Goal: Communication & Community: Participate in discussion

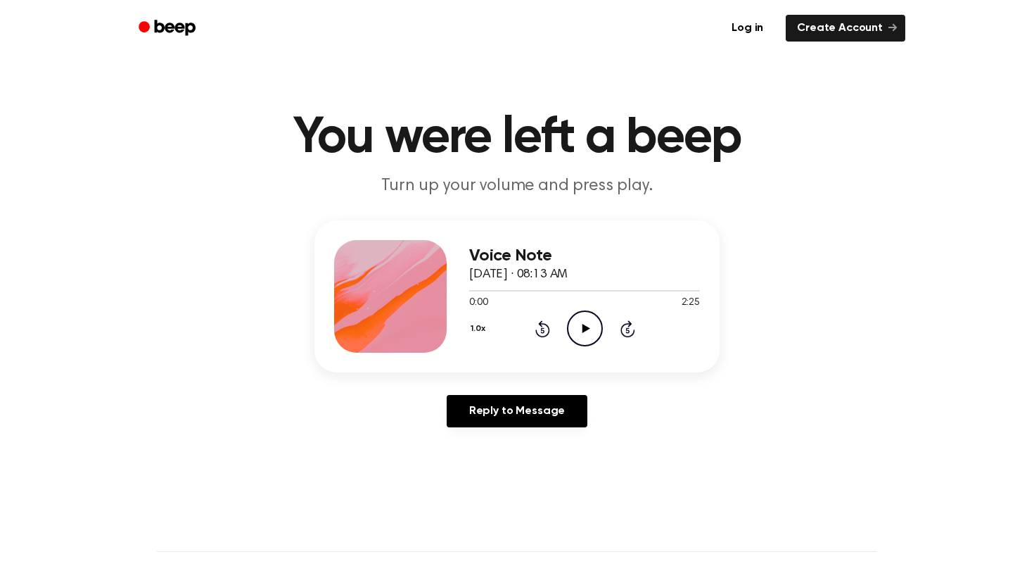
click at [583, 317] on icon "Play Audio" at bounding box center [585, 328] width 36 height 36
click at [594, 331] on icon "Pause Audio" at bounding box center [585, 328] width 36 height 36
drag, startPoint x: 616, startPoint y: 292, endPoint x: 411, endPoint y: 290, distance: 205.5
click at [411, 290] on div "Voice Note [DATE] · 08:13 AM 1:33 2:25 Your browser does not support the [objec…" at bounding box center [517, 296] width 405 height 152
click at [480, 296] on span "1:33" at bounding box center [478, 303] width 18 height 15
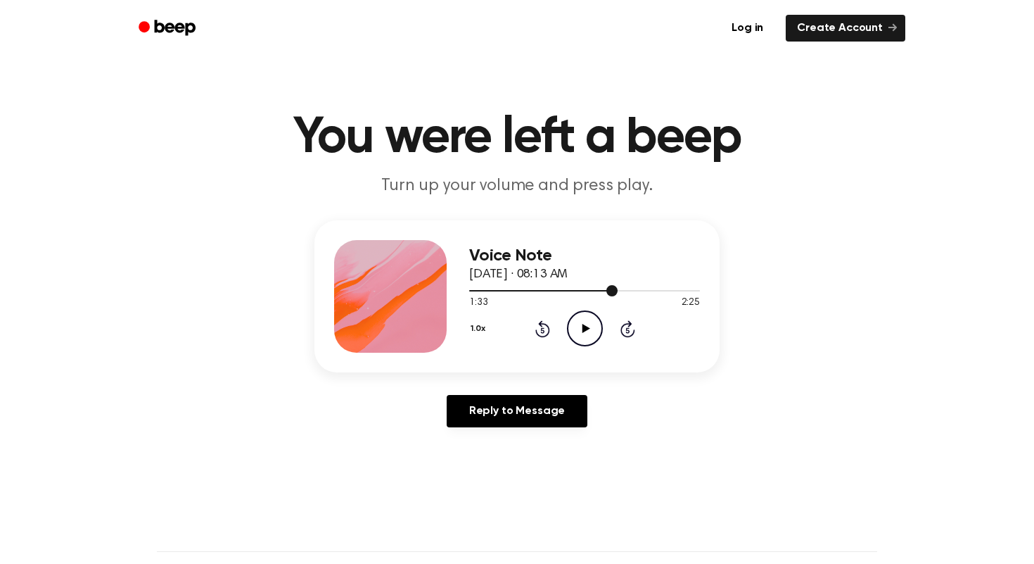
click at [469, 295] on div at bounding box center [584, 289] width 231 height 11
click at [540, 417] on link "Reply to Message" at bounding box center [517, 411] width 141 height 32
click at [590, 326] on icon "Play Audio" at bounding box center [585, 328] width 36 height 36
click at [661, 290] on div at bounding box center [584, 290] width 231 height 1
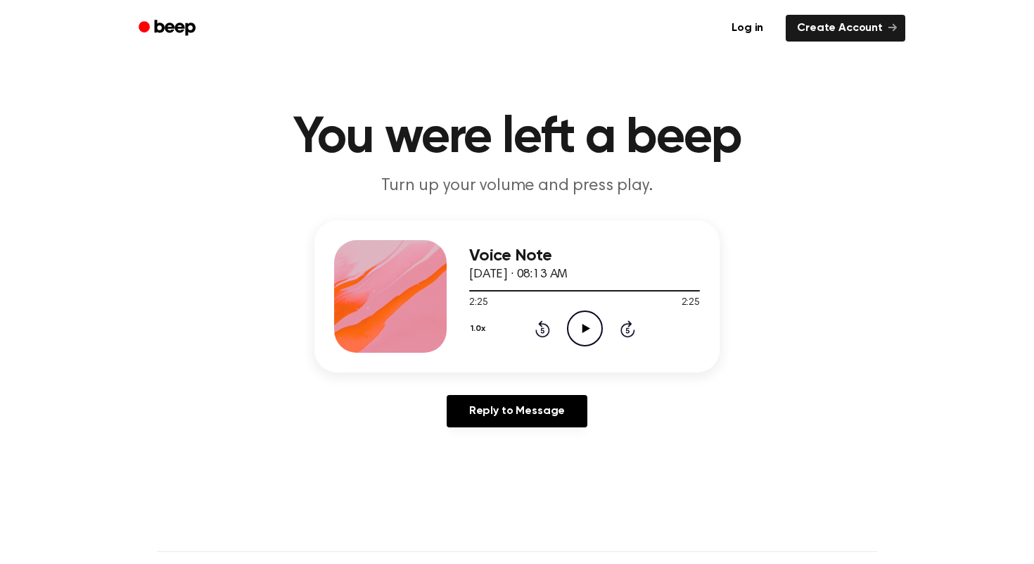
click at [488, 267] on div "Voice Note [DATE] · 08:13 AM" at bounding box center [584, 265] width 231 height 38
click at [496, 261] on h3 "Voice Note" at bounding box center [584, 255] width 231 height 19
click at [516, 183] on p "Turn up your volume and press play." at bounding box center [517, 186] width 540 height 23
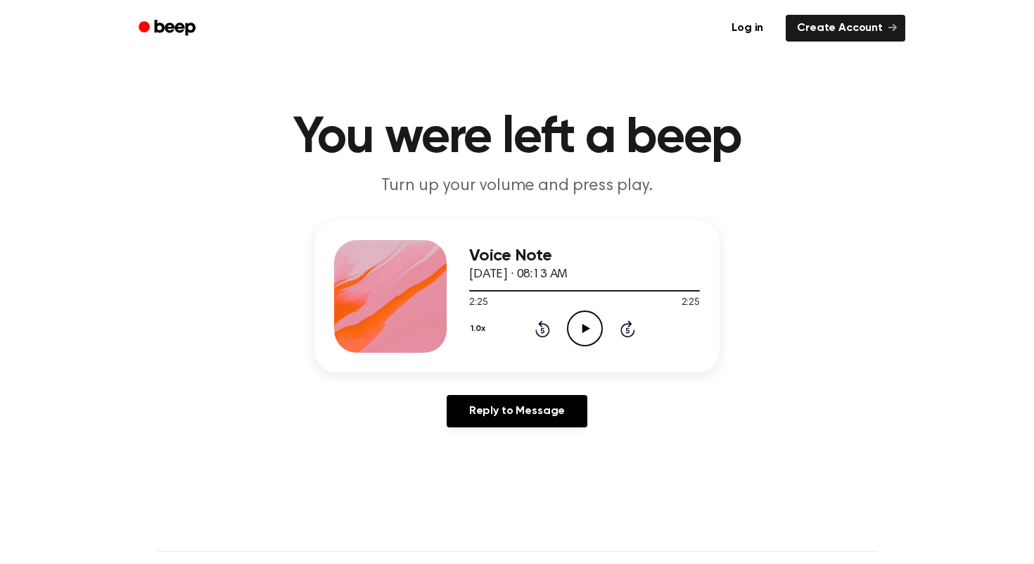
click at [455, 277] on div "Voice Note [DATE] · 08:13 AM 2:25 2:25 Your browser does not support the [objec…" at bounding box center [517, 296] width 405 height 152
click at [397, 287] on div at bounding box center [390, 296] width 113 height 113
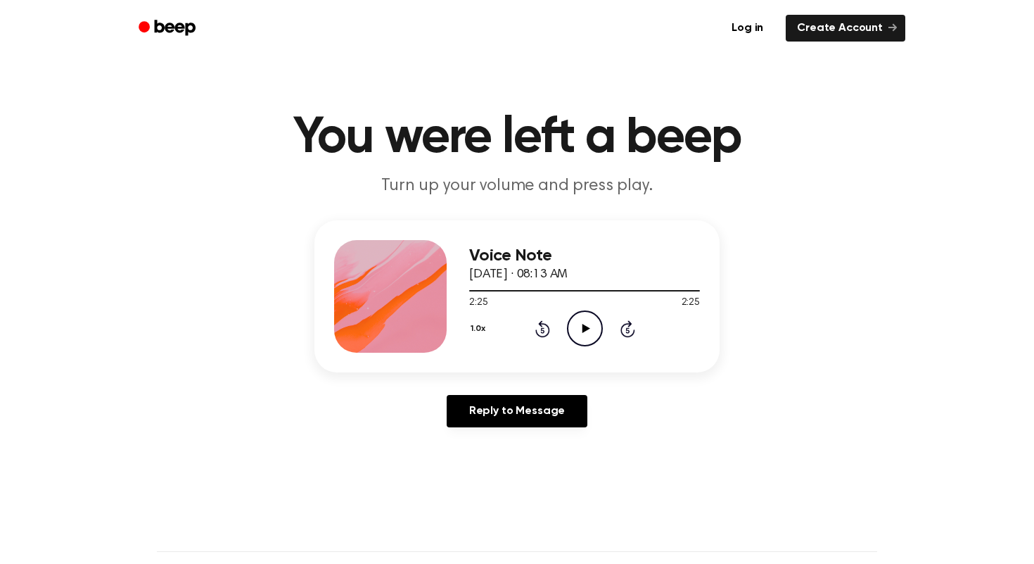
click at [397, 287] on div at bounding box center [390, 296] width 113 height 113
